Goal: Find specific page/section: Find specific page/section

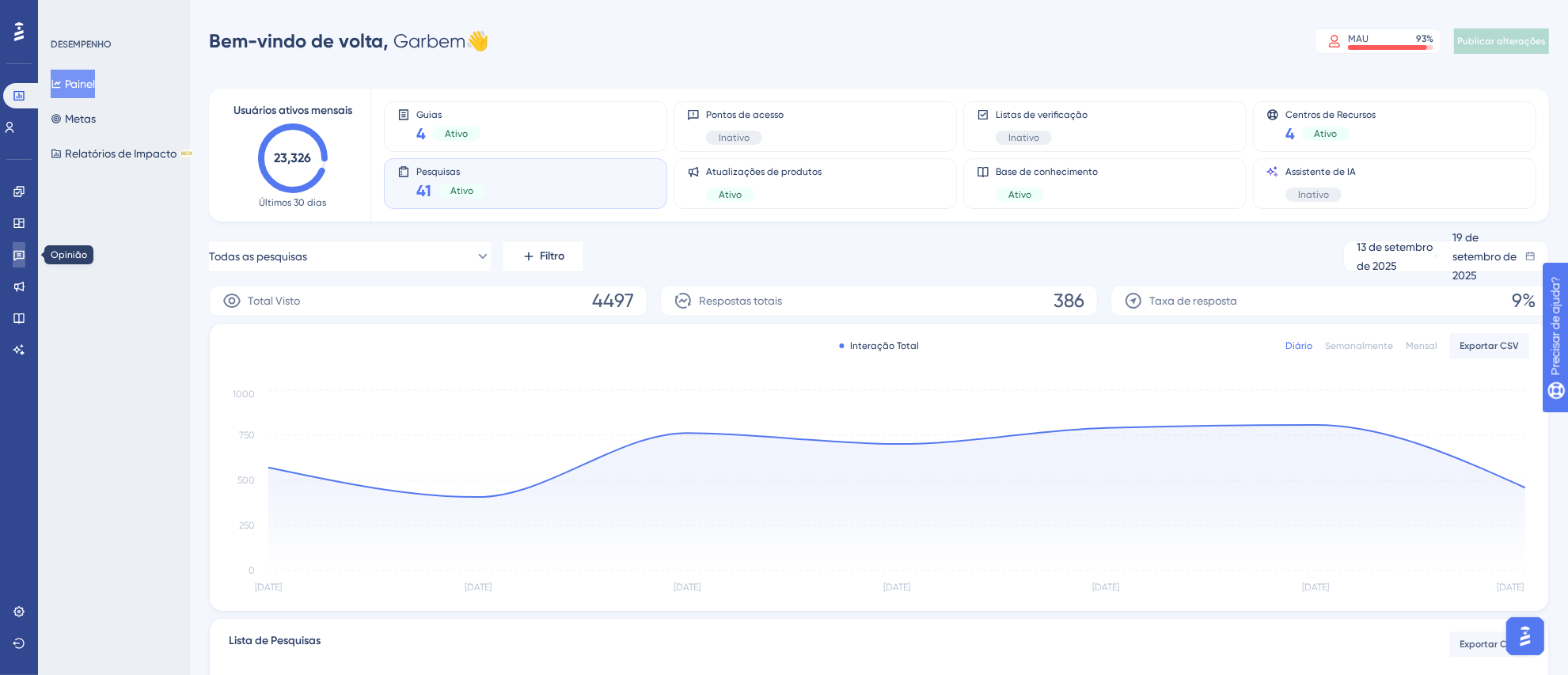
click at [17, 264] on link at bounding box center [19, 255] width 13 height 26
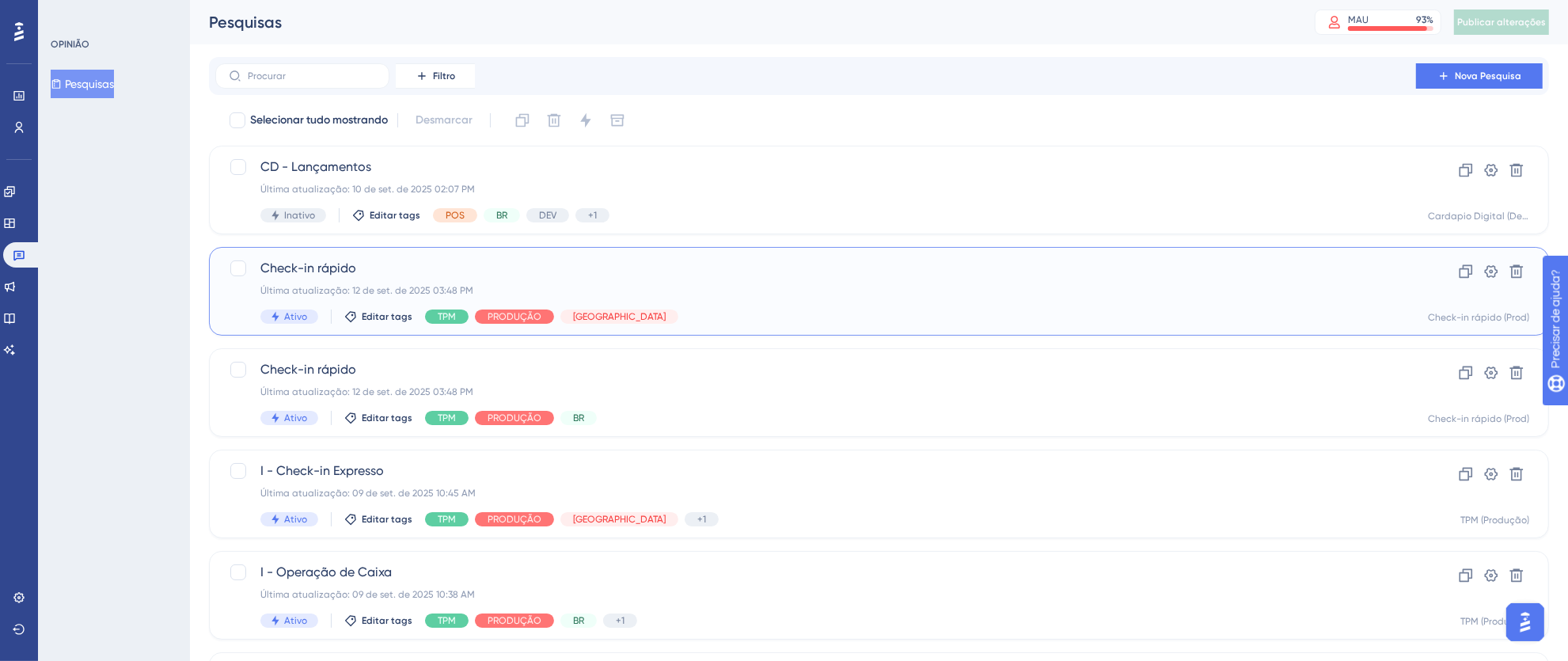
click at [1021, 293] on div "Última atualização: 12 de set. de 2025 03:48 PM" at bounding box center [815, 290] width 1111 height 13
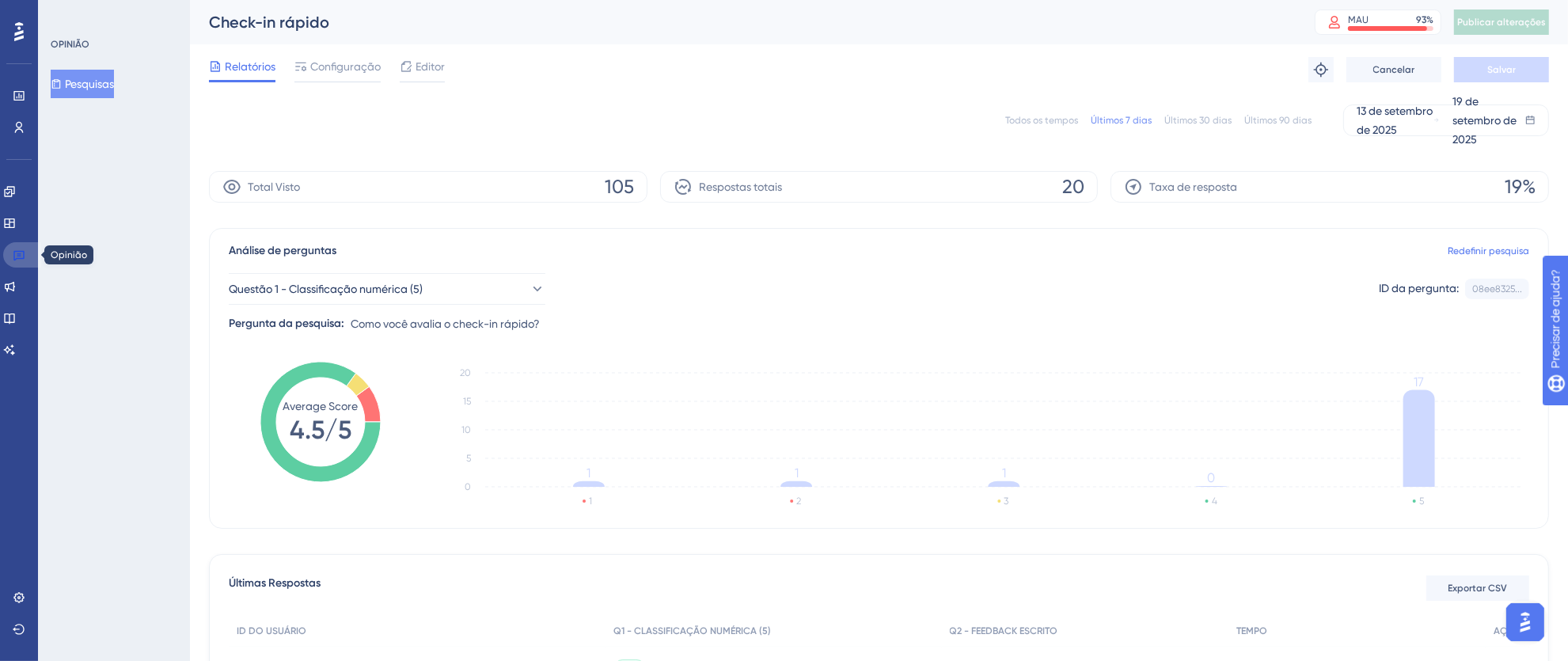
click at [6, 259] on link at bounding box center [22, 255] width 38 height 26
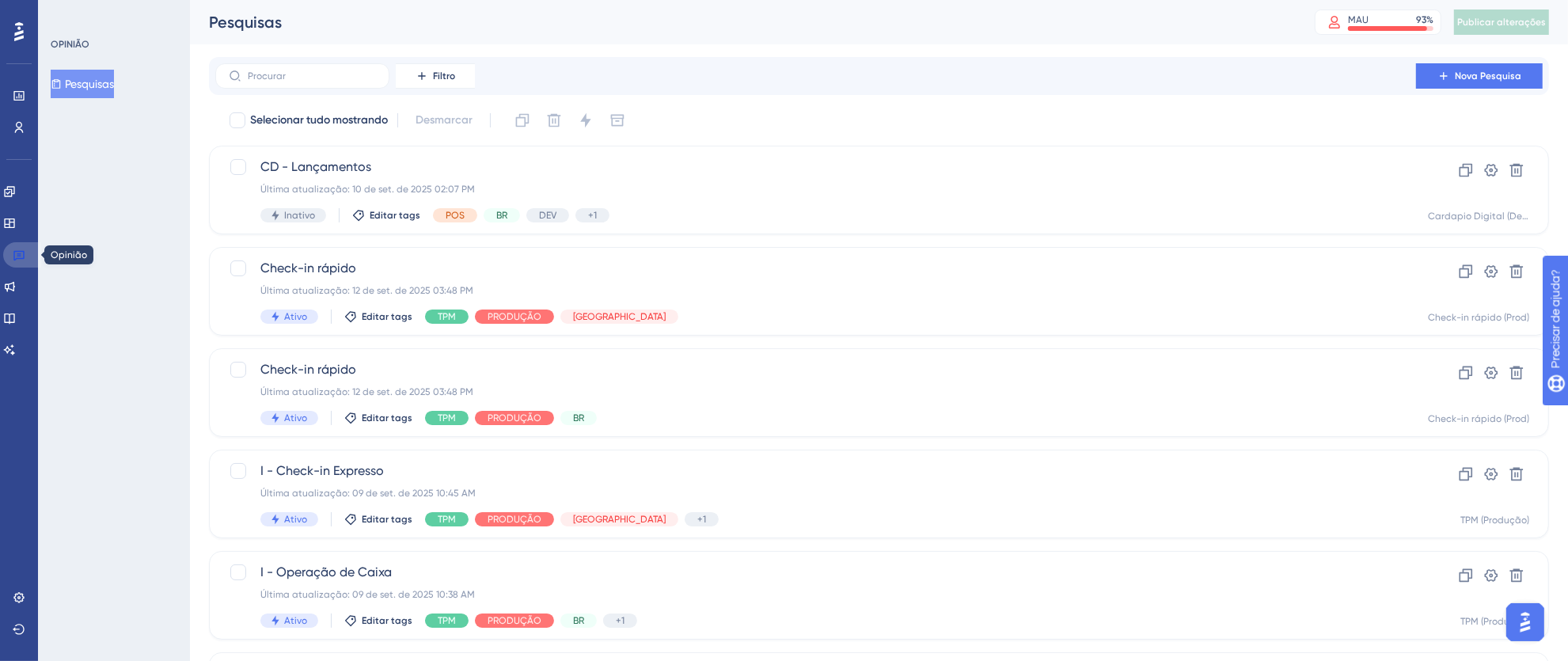
click at [23, 250] on icon at bounding box center [19, 254] width 13 height 13
click at [14, 33] on icon at bounding box center [19, 31] width 9 height 20
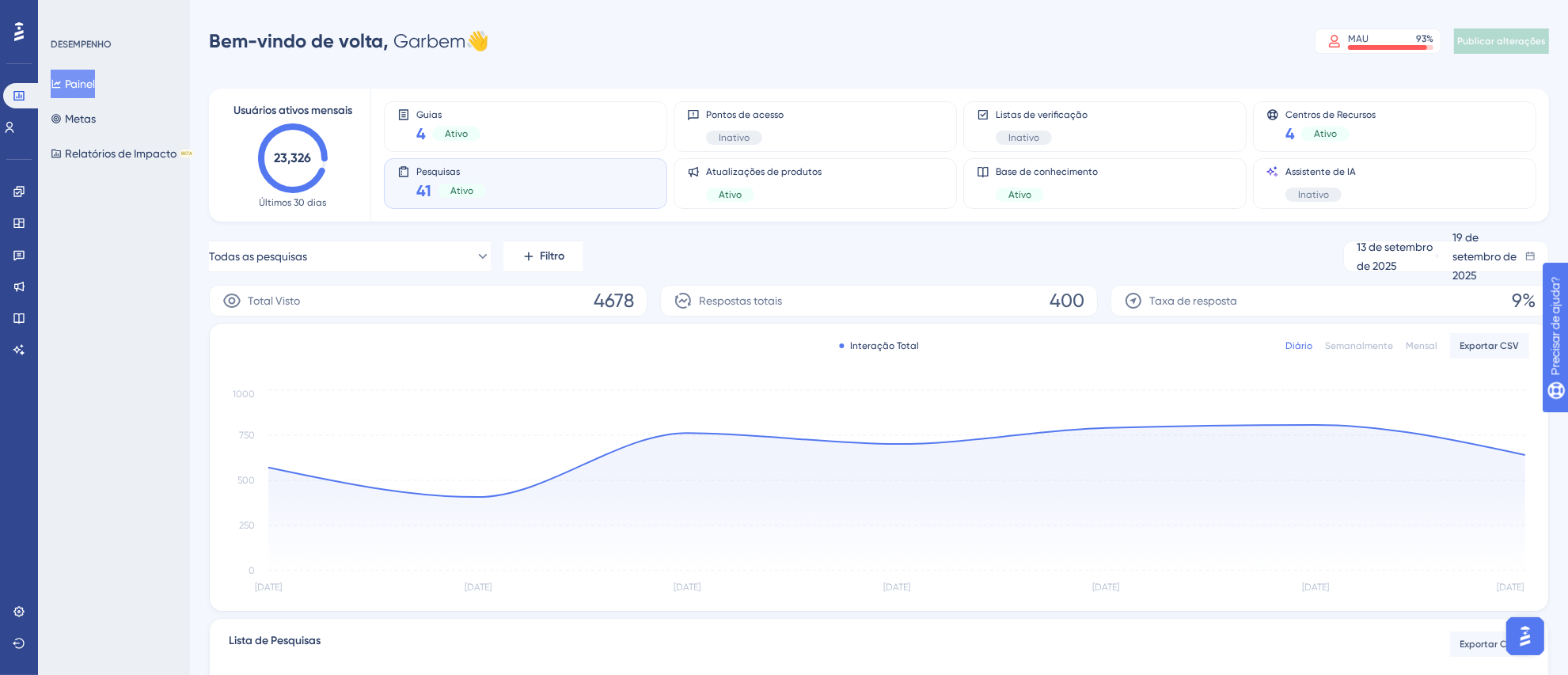
click at [480, 187] on div "Ativo" at bounding box center [462, 190] width 48 height 14
click at [20, 285] on icon at bounding box center [19, 286] width 13 height 13
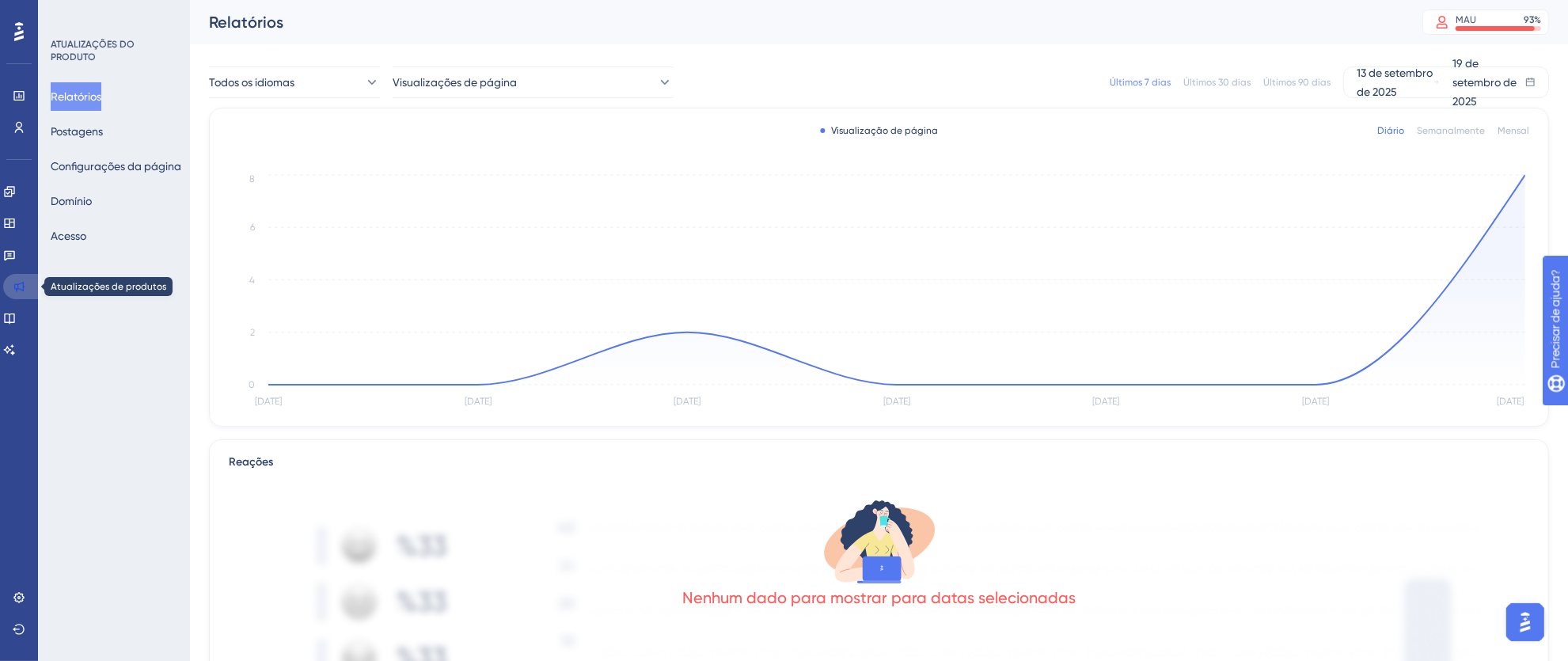
click at [24, 281] on icon at bounding box center [19, 287] width 13 height 13
click at [17, 35] on icon at bounding box center [19, 31] width 9 height 19
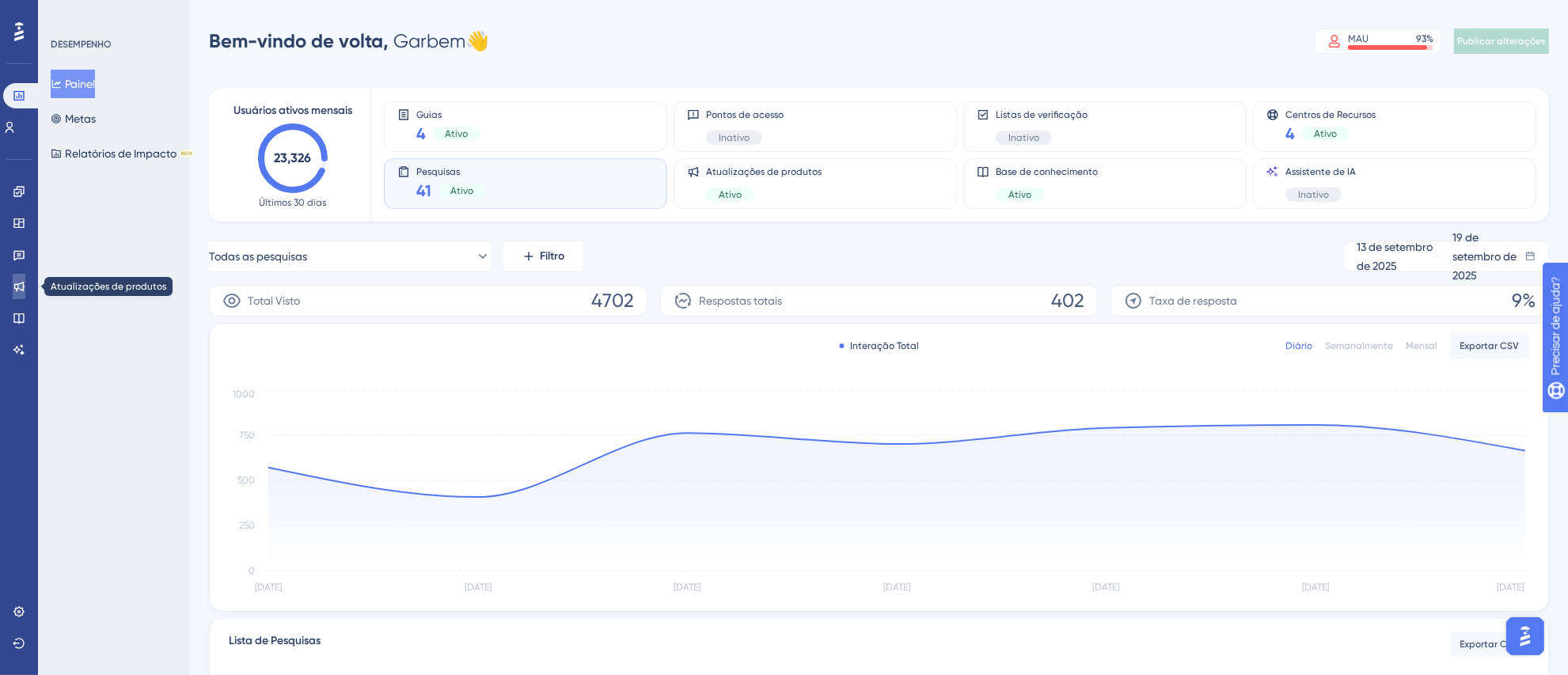
click at [13, 285] on link at bounding box center [19, 286] width 13 height 26
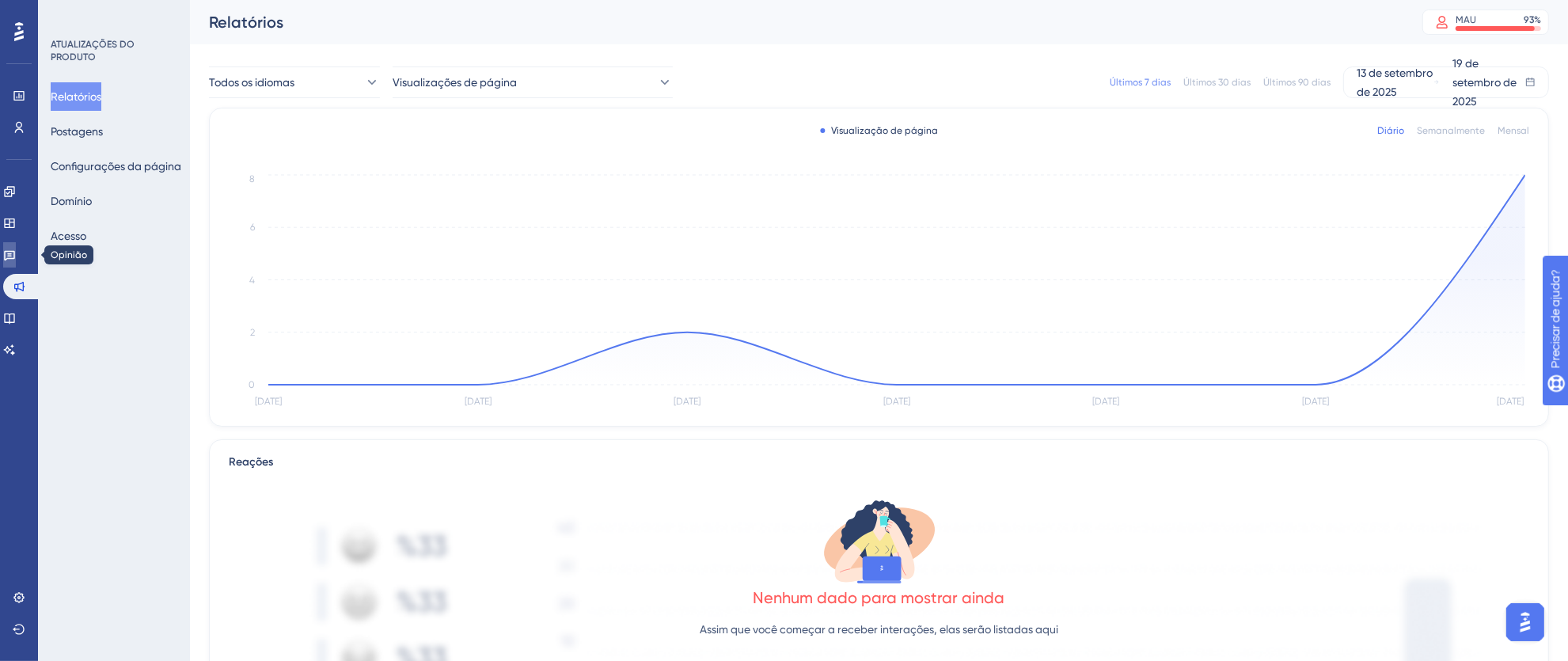
click at [13, 254] on icon at bounding box center [9, 254] width 13 height 13
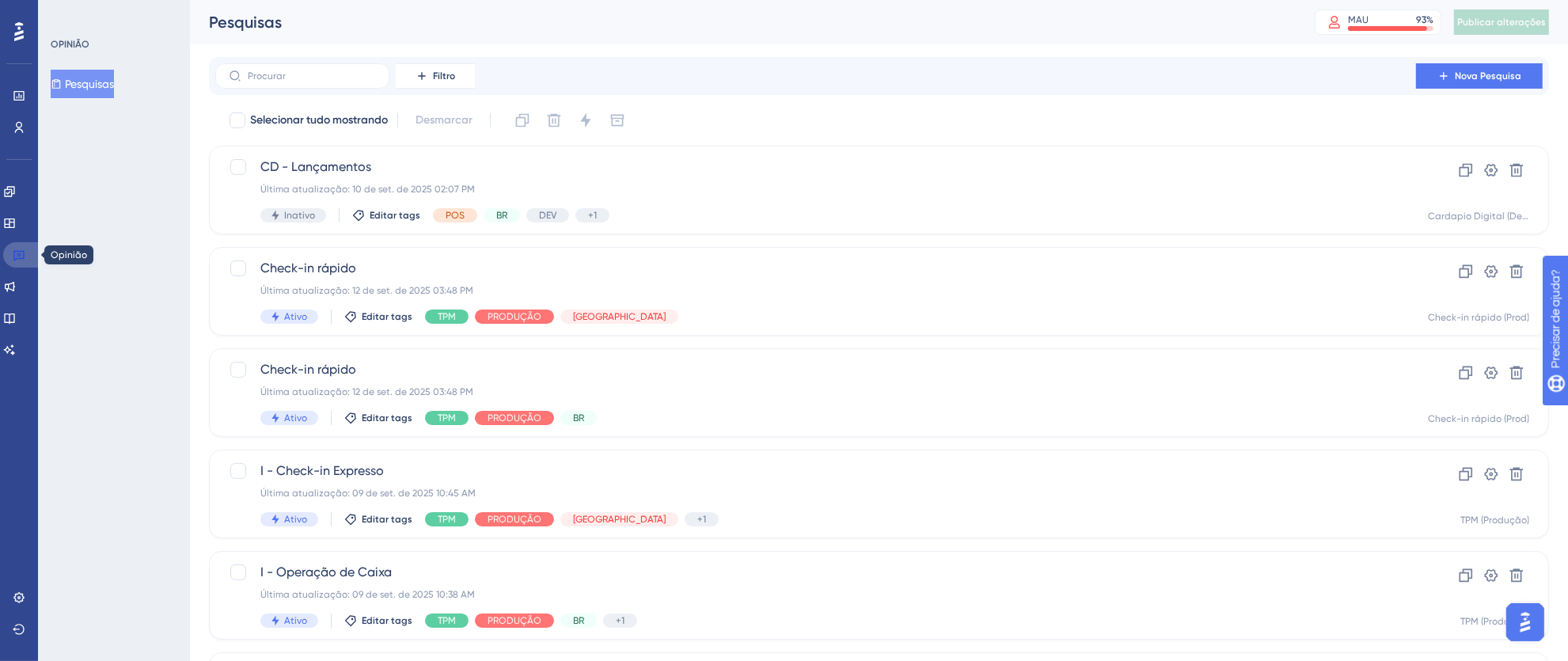
click at [17, 254] on icon at bounding box center [19, 254] width 13 height 13
click at [16, 257] on icon at bounding box center [19, 254] width 13 height 13
click at [12, 48] on div "Desempenho Usuários" at bounding box center [19, 92] width 26 height 96
click at [14, 37] on icon at bounding box center [19, 31] width 9 height 20
